Goal: Information Seeking & Learning: Learn about a topic

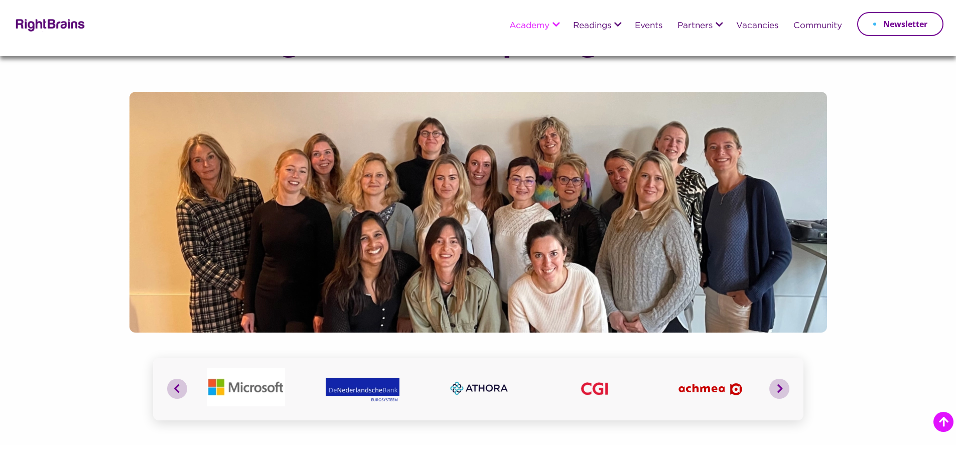
scroll to position [909, 0]
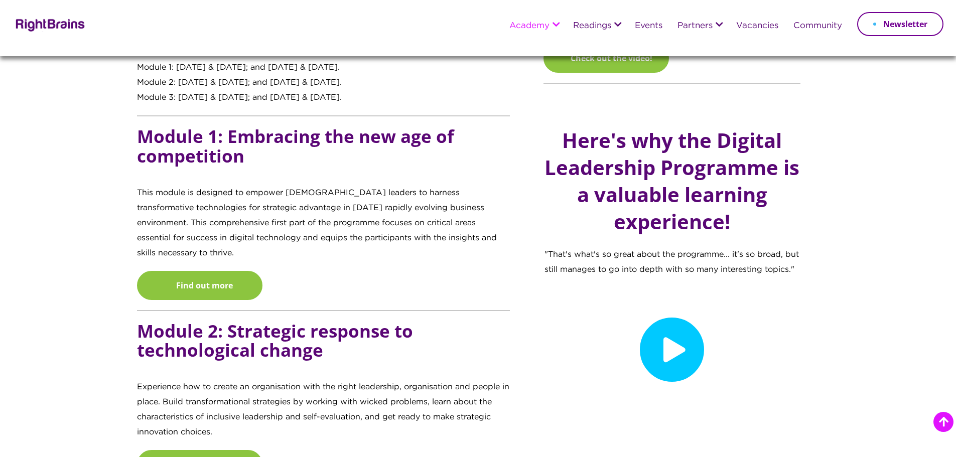
click at [147, 198] on p "This module is designed to empower female leaders to harness transformative tec…" at bounding box center [323, 228] width 373 height 85
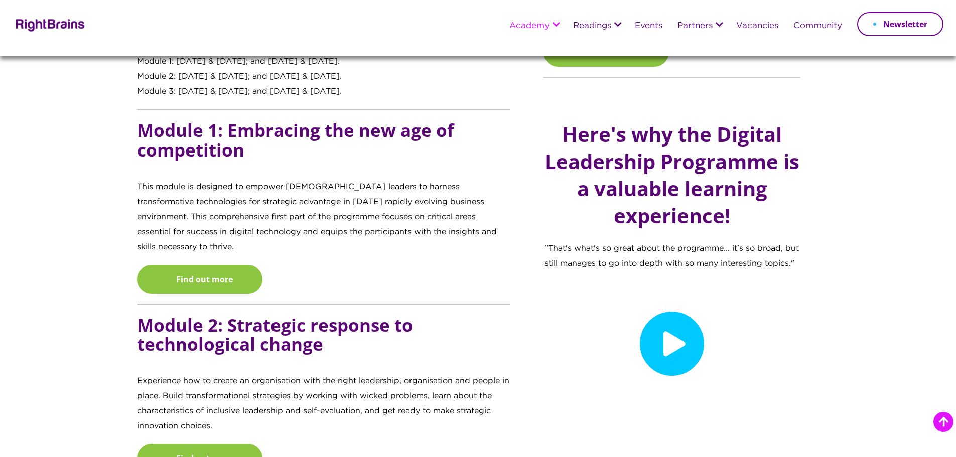
scroll to position [933, 0]
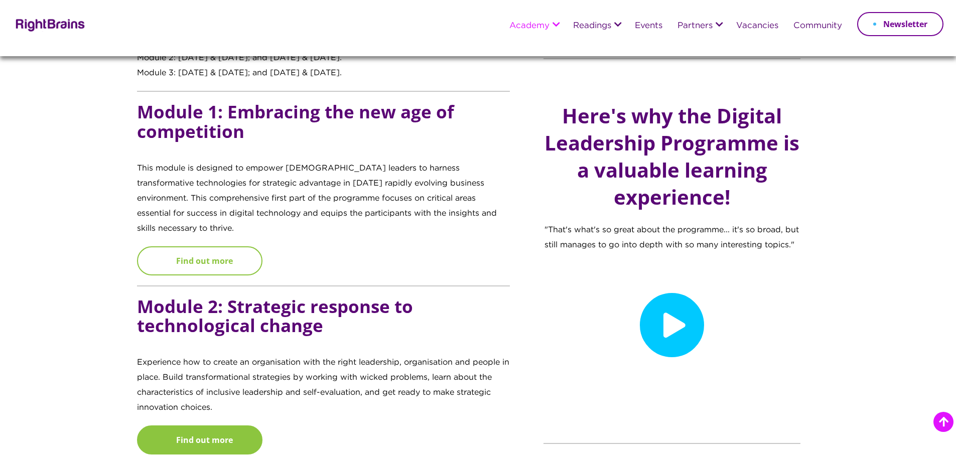
click at [218, 246] on link "Find out more" at bounding box center [199, 260] width 125 height 29
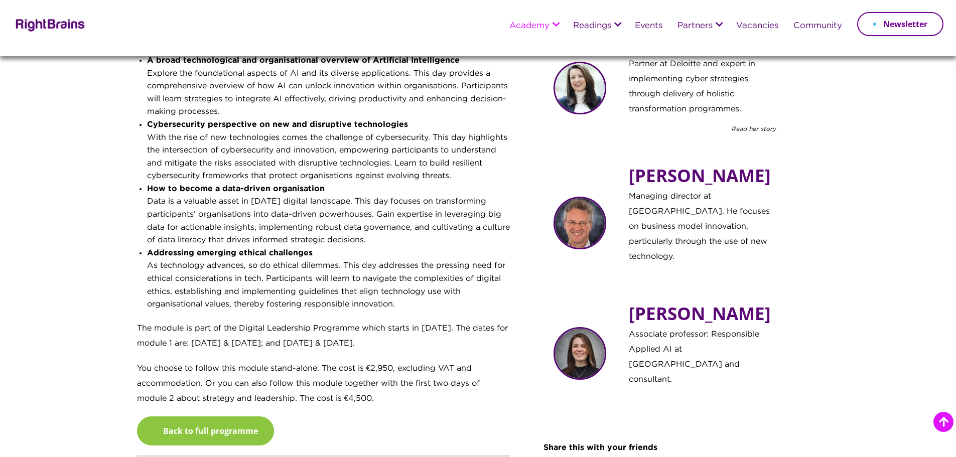
scroll to position [525, 0]
click at [246, 172] on li "Cybersecurity perspective on new and disruptive technologies With the rise of n…" at bounding box center [328, 151] width 363 height 64
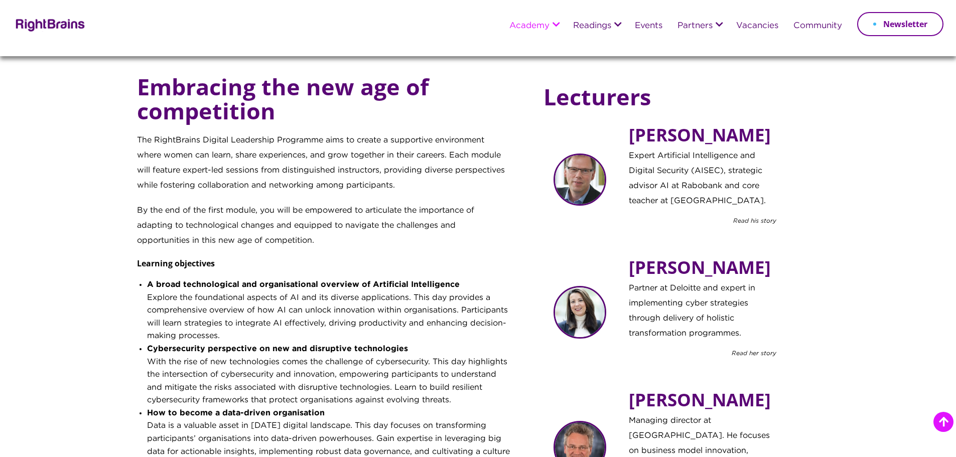
scroll to position [302, 0]
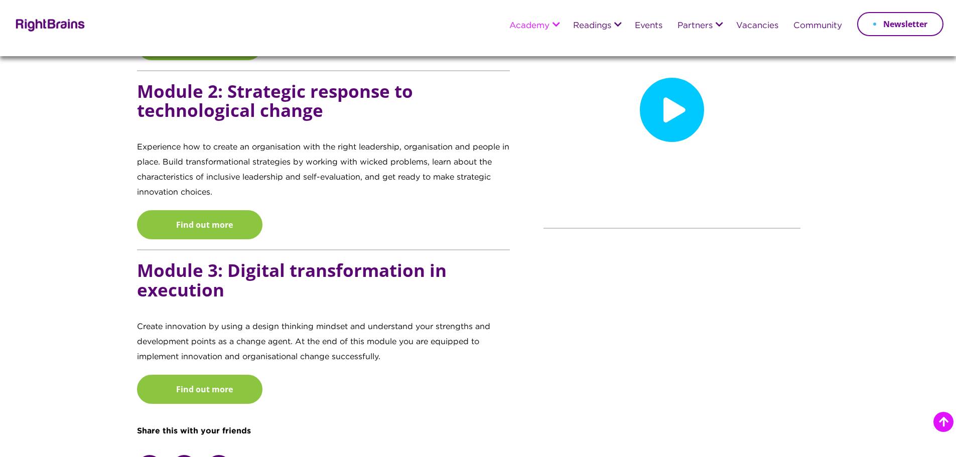
scroll to position [1149, 0]
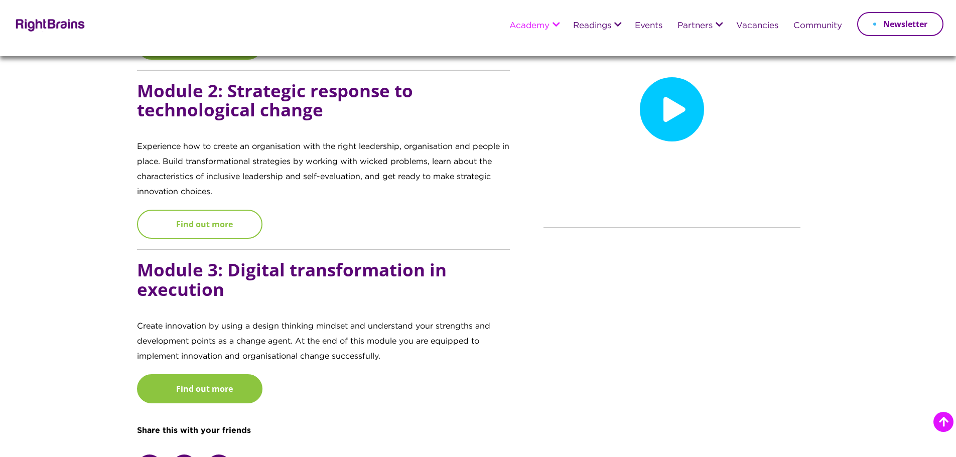
click at [232, 210] on link "Find out more" at bounding box center [199, 224] width 125 height 29
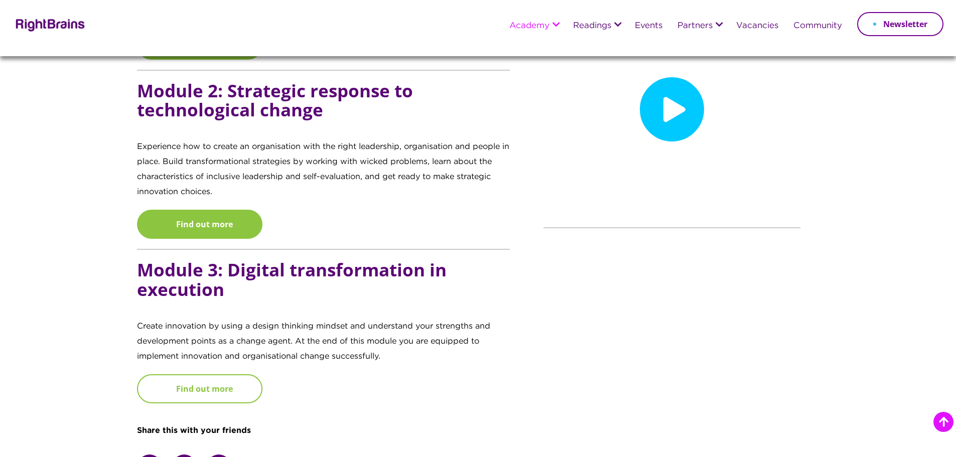
click at [191, 374] on link "Find out more" at bounding box center [199, 388] width 125 height 29
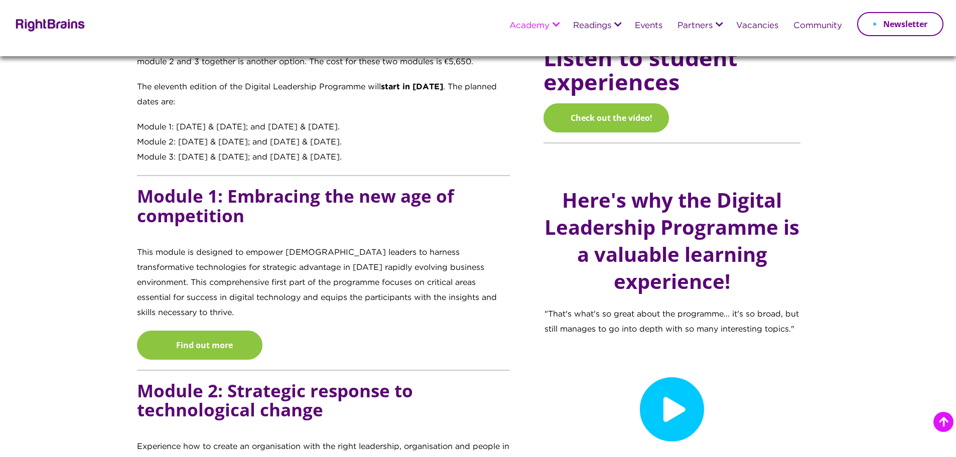
scroll to position [850, 0]
click at [182, 270] on p "This module is designed to empower [DEMOGRAPHIC_DATA] leaders to harness transf…" at bounding box center [323, 287] width 373 height 85
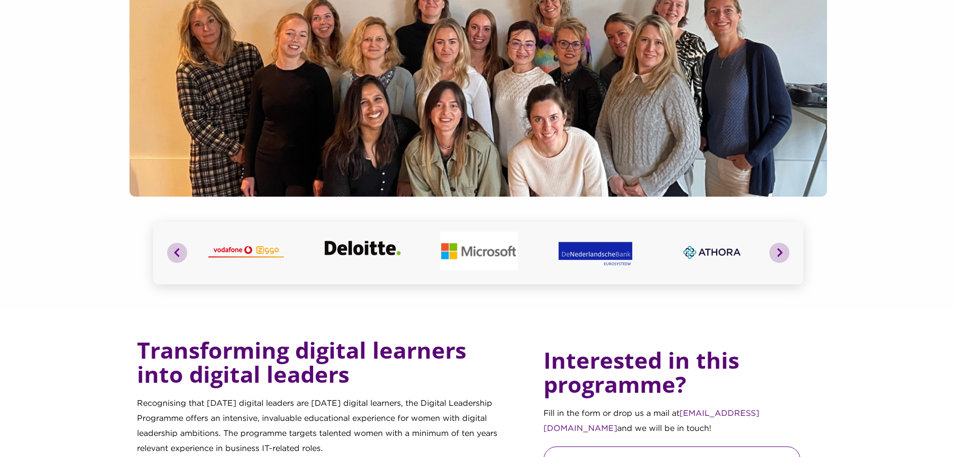
scroll to position [0, 0]
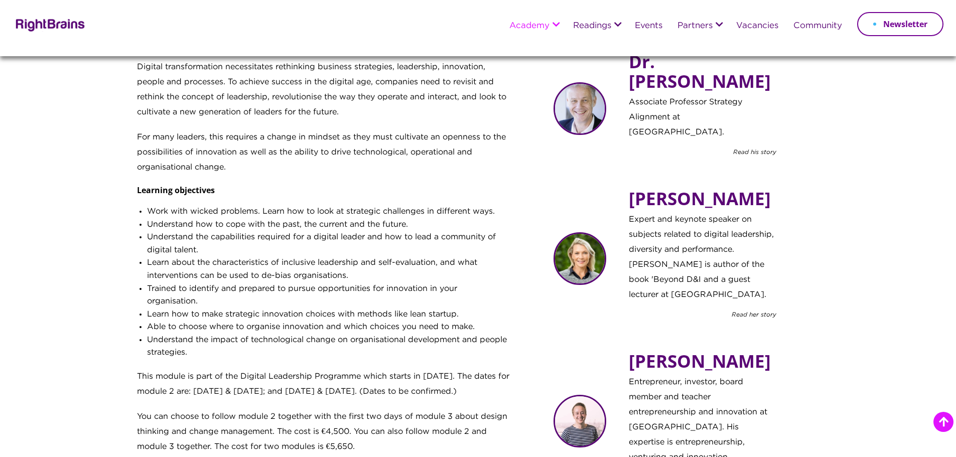
scroll to position [375, 0]
